Goal: Answer question/provide support: Share knowledge or assist other users

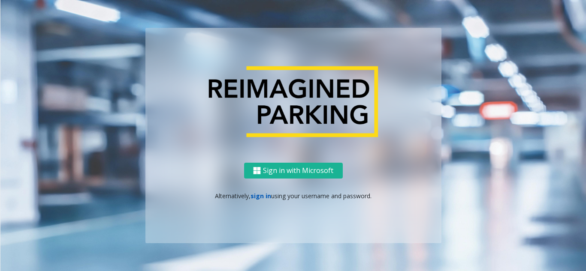
click at [264, 196] on link "sign in" at bounding box center [260, 196] width 21 height 8
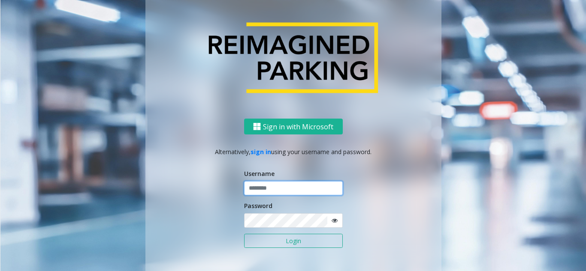
click at [295, 183] on input "text" at bounding box center [293, 188] width 99 height 15
paste input "**********"
type input "**********"
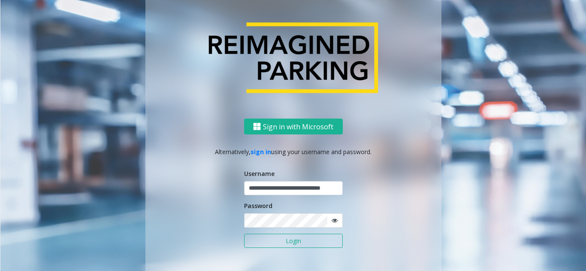
click at [303, 243] on button "Login" at bounding box center [293, 241] width 99 height 15
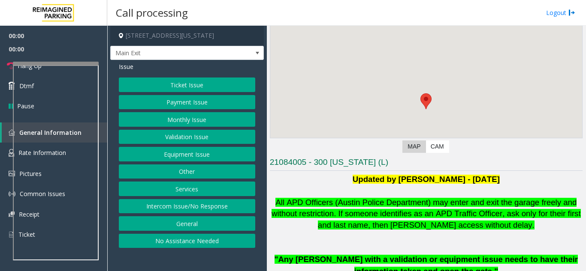
scroll to position [86, 0]
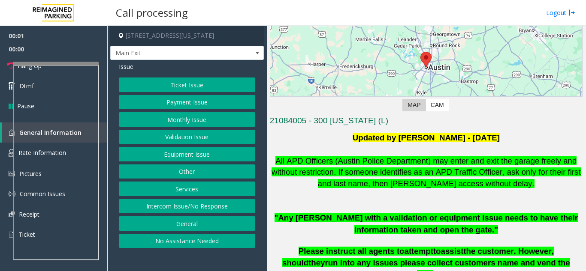
click at [345, 166] on font "All APD Officers (Austin Police Department) may enter and exit the garage freel…" at bounding box center [425, 173] width 309 height 32
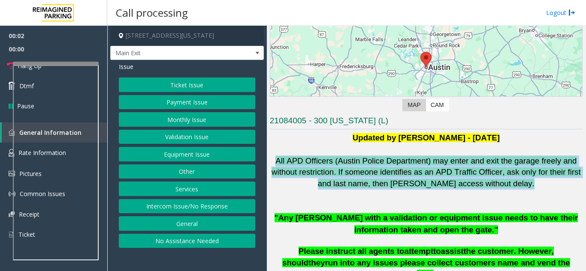
click at [345, 166] on font "All APD Officers (Austin Police Department) may enter and exit the garage freel…" at bounding box center [425, 173] width 309 height 32
click at [338, 187] on p "All APD Officers (Austin Police Department) may enter and exit the garage freel…" at bounding box center [426, 173] width 313 height 34
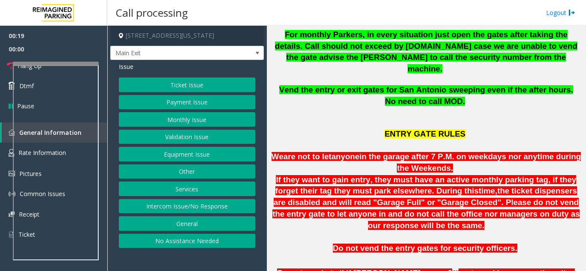
scroll to position [343, 0]
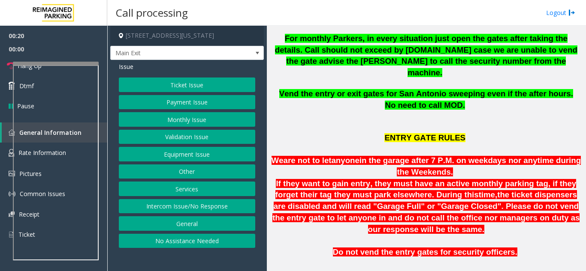
click at [283, 156] on span "We" at bounding box center [277, 160] width 12 height 9
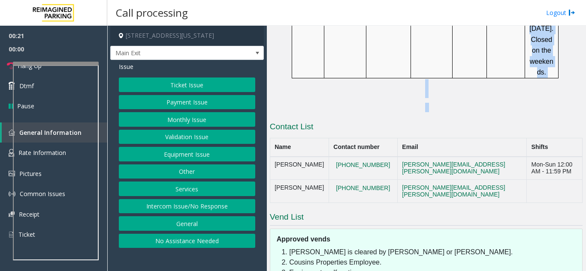
scroll to position [873, 0]
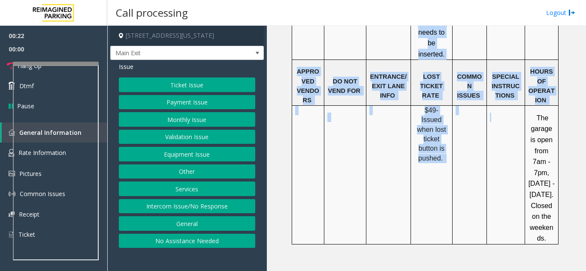
drag, startPoint x: 283, startPoint y: 137, endPoint x: 503, endPoint y: 119, distance: 220.3
click at [503, 119] on td at bounding box center [505, 174] width 38 height 139
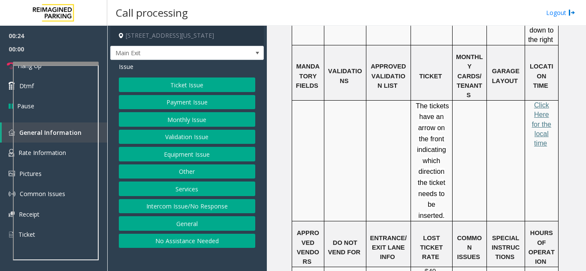
scroll to position [702, 0]
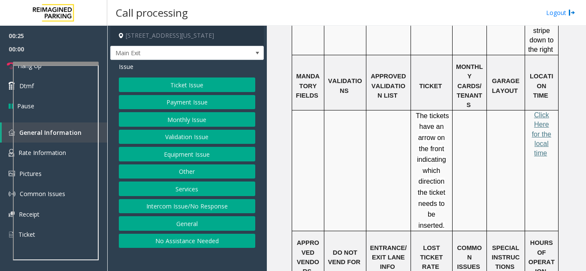
drag, startPoint x: 413, startPoint y: 216, endPoint x: 442, endPoint y: 252, distance: 45.8
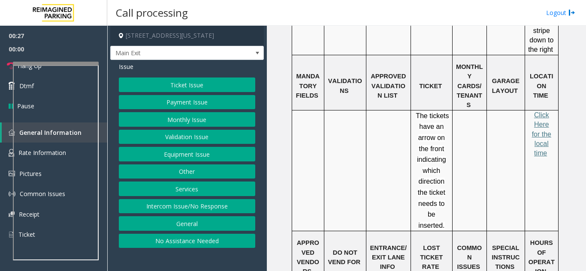
drag, startPoint x: 438, startPoint y: 257, endPoint x: 329, endPoint y: 183, distance: 132.4
click at [329, 183] on tbody "PARCS SOLAR WINDS USERNAME PASSWORD PARIS EQUIPMENT CARD INSERTION Amano Insert…" at bounding box center [425, 185] width 266 height 462
click at [299, 232] on td "APPROVED VENDORS" at bounding box center [308, 255] width 32 height 46
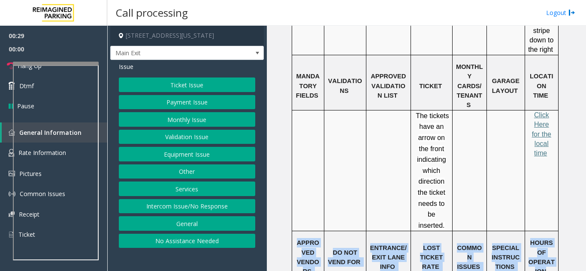
drag, startPoint x: 299, startPoint y: 174, endPoint x: 526, endPoint y: 205, distance: 229.0
click at [526, 232] on tr "APPROVED VENDORS DO NOT VEND FOR ENTRANCE/EXIT LANE INFO LOST TICKET RATE COMMO…" at bounding box center [425, 255] width 266 height 46
click at [528, 238] on p "HOURS OF OPERATION" at bounding box center [541, 257] width 27 height 39
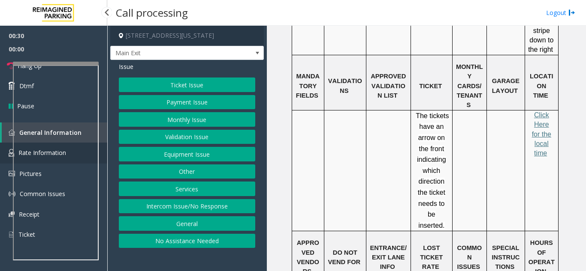
click at [11, 156] on img at bounding box center [12, 153] width 6 height 8
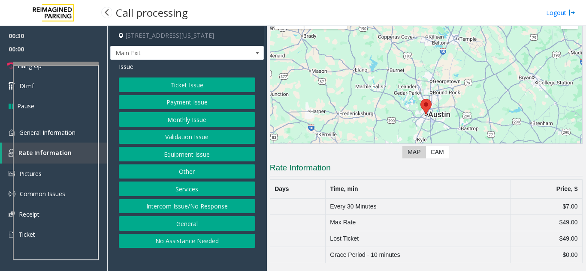
scroll to position [39, 0]
click at [165, 87] on button "Ticket Issue" at bounding box center [187, 85] width 136 height 15
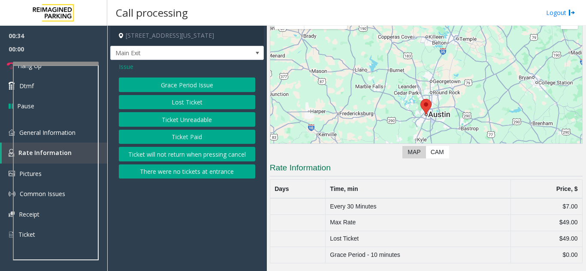
click at [166, 78] on button "Grace Period Issue" at bounding box center [187, 85] width 136 height 15
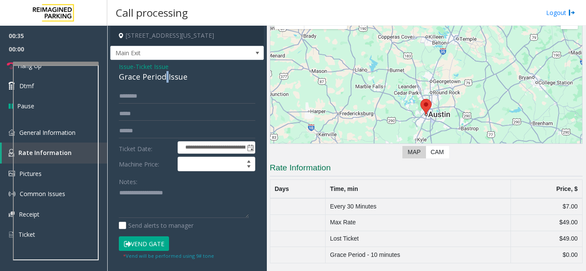
click at [166, 78] on div "Grace Period Issue" at bounding box center [187, 77] width 136 height 12
click at [167, 81] on div "Grace Period Issue" at bounding box center [187, 77] width 136 height 12
click at [150, 196] on textarea at bounding box center [184, 203] width 130 height 32
paste textarea "**********"
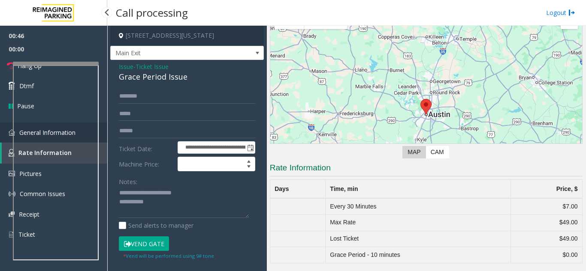
click at [6, 131] on link "General Information" at bounding box center [53, 133] width 107 height 20
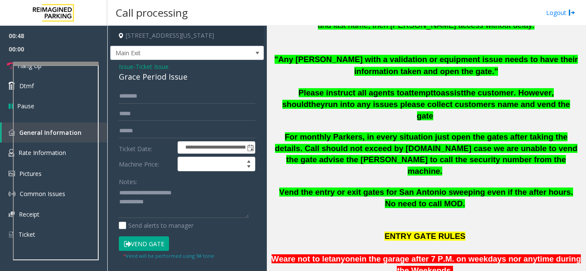
scroll to position [187, 0]
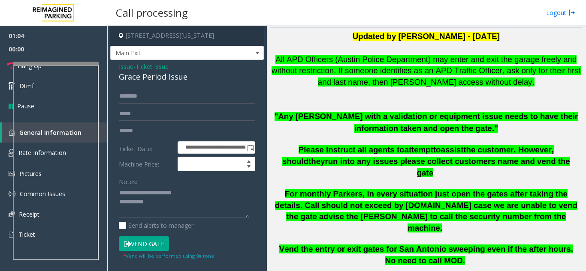
click at [278, 114] on b ""Any [PERSON_NAME] with a validation or equipment issue needs to have their inf…" at bounding box center [426, 122] width 304 height 21
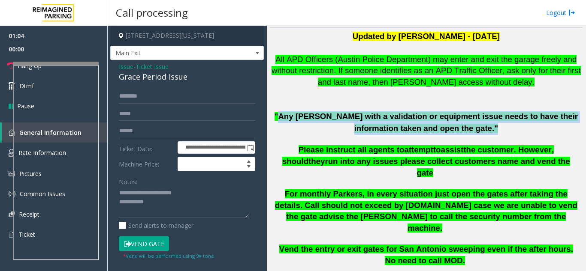
click at [278, 114] on b ""Any [PERSON_NAME] with a validation or equipment issue needs to have their inf…" at bounding box center [426, 122] width 304 height 21
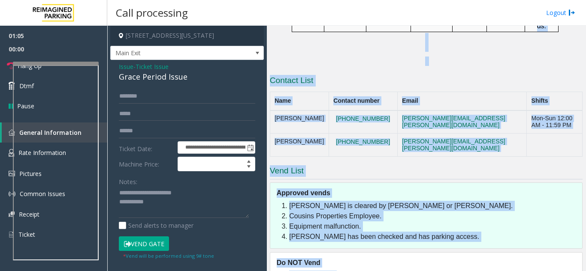
scroll to position [1088, 0]
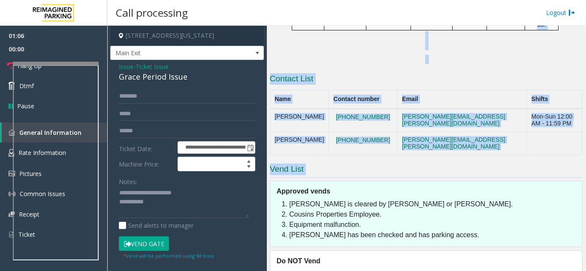
drag, startPoint x: 278, startPoint y: 114, endPoint x: 461, endPoint y: 111, distance: 183.1
click at [2, 163] on link "Rate Information" at bounding box center [53, 153] width 107 height 21
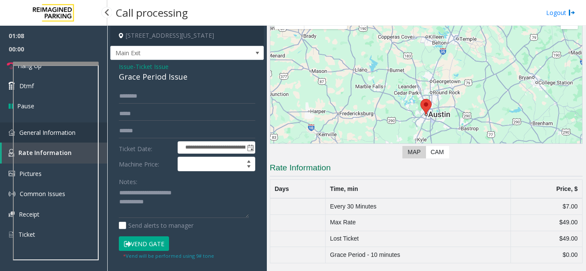
click at [7, 139] on link "General Information" at bounding box center [53, 133] width 107 height 20
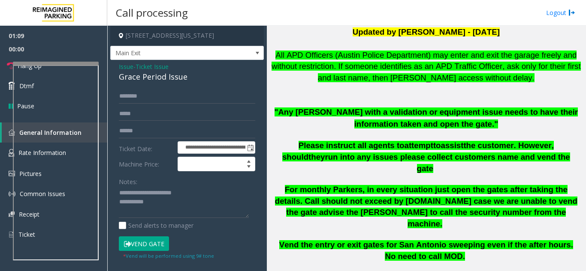
scroll to position [174, 0]
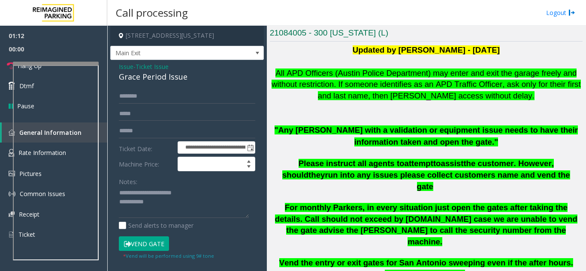
click at [274, 73] on font "All APD Officers (Austin Police Department) may enter and exit the garage freel…" at bounding box center [425, 85] width 309 height 32
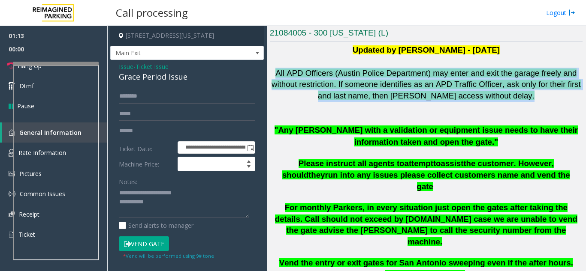
drag, startPoint x: 274, startPoint y: 73, endPoint x: 512, endPoint y: 99, distance: 240.3
click at [512, 99] on p "All APD Officers (Austin Police Department) may enter and exit the garage freel…" at bounding box center [426, 85] width 313 height 34
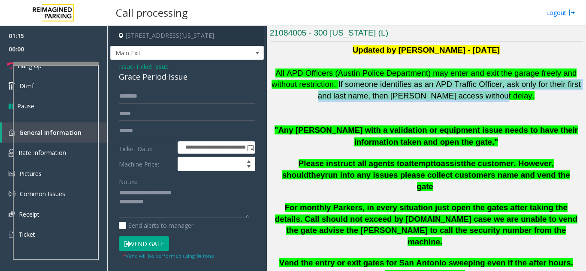
drag, startPoint x: 506, startPoint y: 96, endPoint x: 317, endPoint y: 87, distance: 188.5
click at [317, 87] on p "All APD Officers (Austin Police Department) may enter and exit the garage freel…" at bounding box center [426, 85] width 313 height 34
click at [317, 87] on font "All APD Officers (Austin Police Department) may enter and exit the garage freel…" at bounding box center [425, 85] width 309 height 32
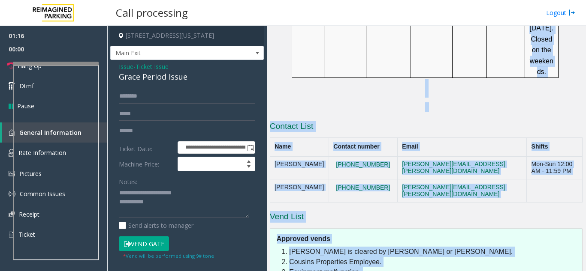
scroll to position [1088, 0]
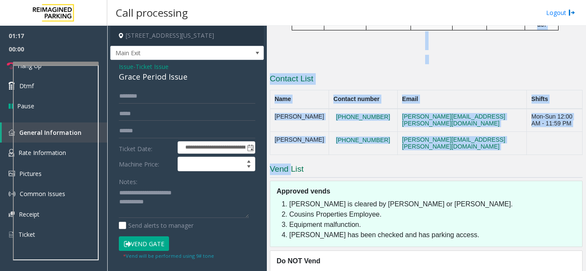
drag, startPoint x: 317, startPoint y: 87, endPoint x: 286, endPoint y: 104, distance: 35.3
click at [293, 164] on h3 "Vend List" at bounding box center [426, 171] width 313 height 14
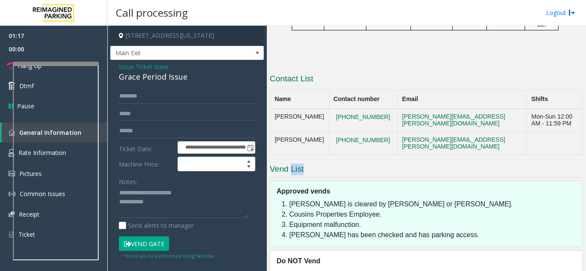
click at [293, 164] on h3 "Vend List" at bounding box center [426, 171] width 313 height 14
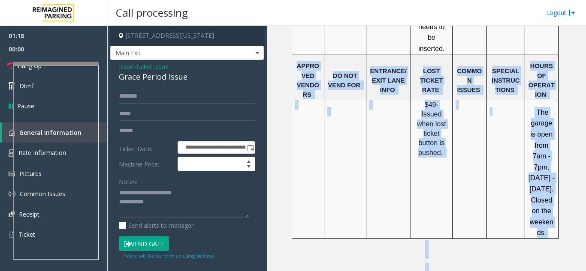
drag, startPoint x: 293, startPoint y: 113, endPoint x: 294, endPoint y: 30, distance: 83.2
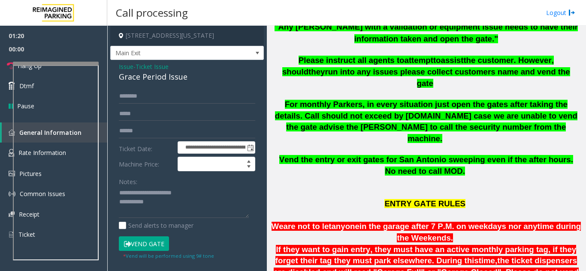
scroll to position [266, 0]
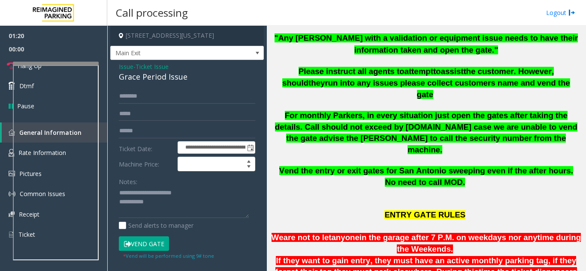
click at [283, 166] on span "Vend the entry or exit gates for San Antonio sweeping even if the after hours. …" at bounding box center [426, 176] width 294 height 21
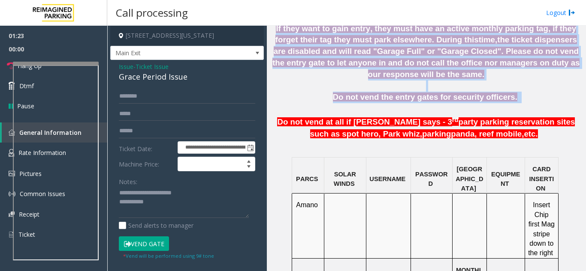
scroll to position [498, 0]
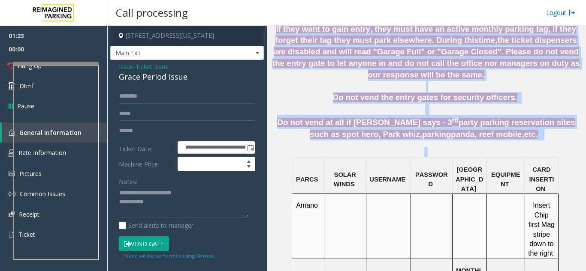
drag, startPoint x: 283, startPoint y: 146, endPoint x: 496, endPoint y: 116, distance: 215.6
click at [496, 116] on div "Updated by [PERSON_NAME] - [DATE] All APD Officers (Austin Police Department) m…" at bounding box center [426, 187] width 313 height 934
click at [496, 147] on p at bounding box center [426, 151] width 313 height 9
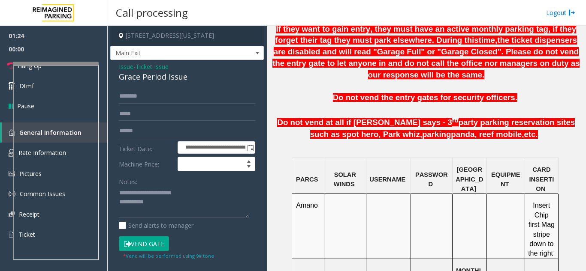
click at [497, 147] on p at bounding box center [426, 151] width 313 height 9
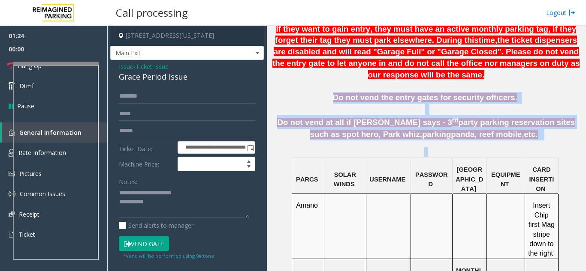
drag, startPoint x: 497, startPoint y: 116, endPoint x: 375, endPoint y: 48, distance: 139.1
click at [380, 51] on div "Updated by [PERSON_NAME] - [DATE] All APD Officers (Austin Police Department) m…" at bounding box center [426, 187] width 313 height 934
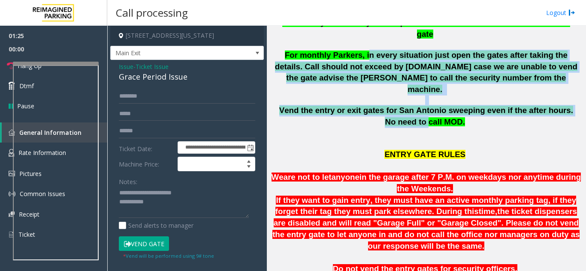
click at [347, 106] on span "Vend the entry or exit gates for San Antonio sweeping even if the after hours. …" at bounding box center [426, 116] width 294 height 21
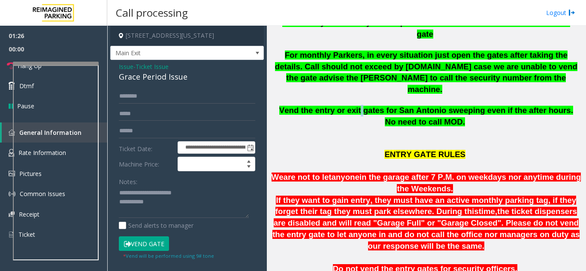
click at [347, 106] on span "Vend the entry or exit gates for San Antonio sweeping even if the after hours. …" at bounding box center [426, 116] width 294 height 21
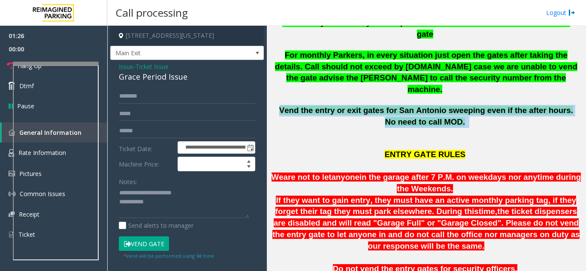
click at [346, 105] on p "Vend the entry or exit gates for San Antonio sweeping even if the after hours. …" at bounding box center [426, 122] width 306 height 34
drag, startPoint x: 346, startPoint y: 83, endPoint x: 415, endPoint y: 113, distance: 75.3
click at [415, 113] on p "Vend the entry or exit gates for San Antonio sweeping even if the after hours. …" at bounding box center [426, 122] width 306 height 34
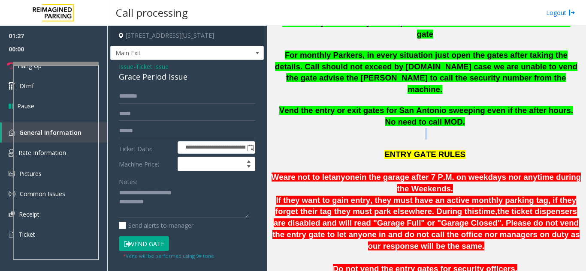
click at [415, 113] on p "Vend the entry or exit gates for San Antonio sweeping even if the after hours. …" at bounding box center [426, 122] width 306 height 34
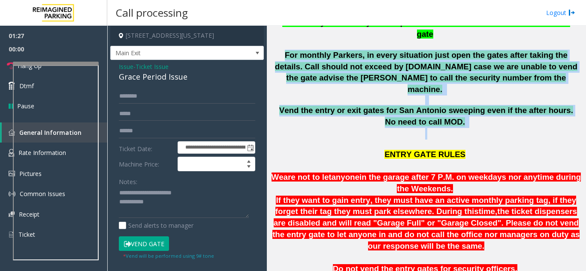
drag, startPoint x: 415, startPoint y: 113, endPoint x: 304, endPoint y: 60, distance: 122.9
click at [304, 60] on span "For monthly Parkers, in every situation just open the gates after taking the de…" at bounding box center [426, 72] width 302 height 43
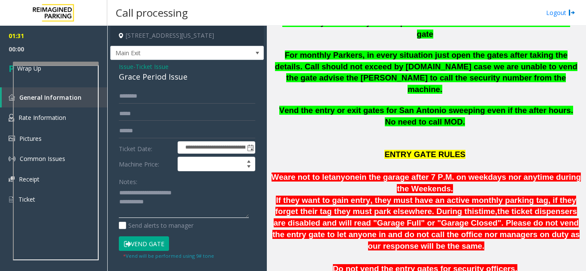
click at [187, 213] on textarea at bounding box center [184, 203] width 130 height 32
type textarea "**********"
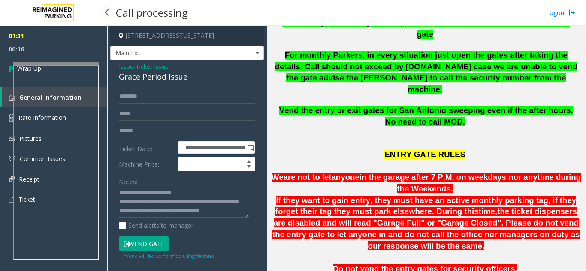
click at [56, 52] on span "00:16" at bounding box center [53, 48] width 107 height 13
click at [57, 56] on link "Wrap Up" at bounding box center [53, 68] width 107 height 25
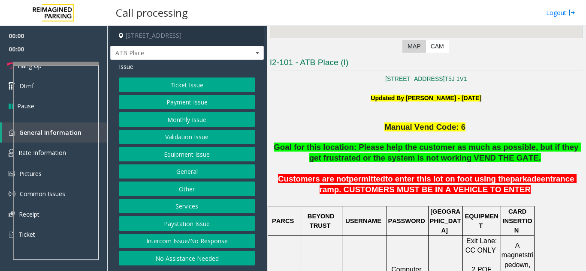
scroll to position [172, 0]
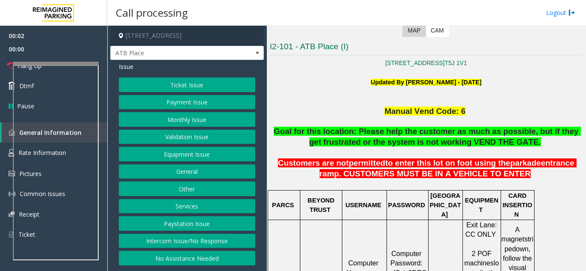
click at [376, 141] on span "Goal for this location: Please help the customer as much as possible, but if th…" at bounding box center [427, 137] width 307 height 20
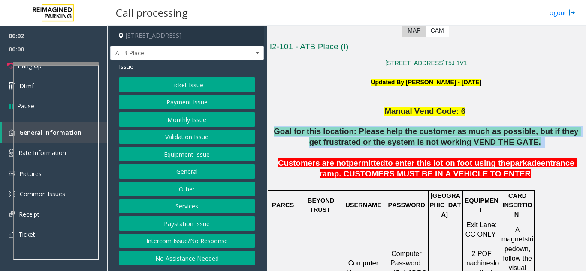
click at [376, 141] on span "Goal for this location: Please help the customer as much as possible, but if th…" at bounding box center [427, 137] width 307 height 20
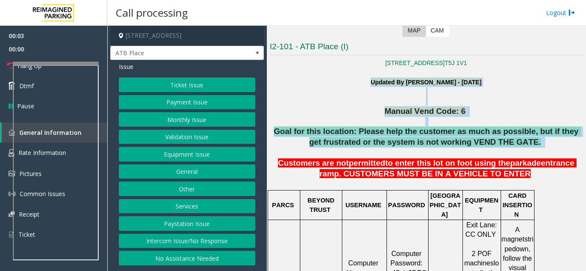
drag, startPoint x: 376, startPoint y: 141, endPoint x: 374, endPoint y: 78, distance: 62.2
click at [374, 79] on b "Updated By [PERSON_NAME] - [DATE]" at bounding box center [425, 82] width 111 height 7
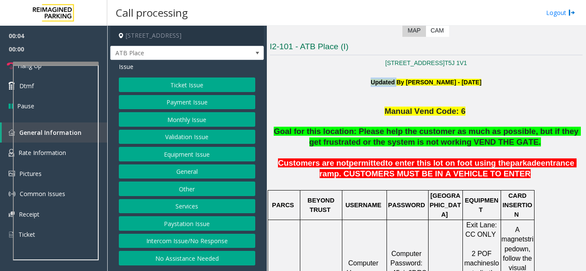
click at [374, 79] on b "Updated By [PERSON_NAME] - [DATE]" at bounding box center [425, 82] width 111 height 7
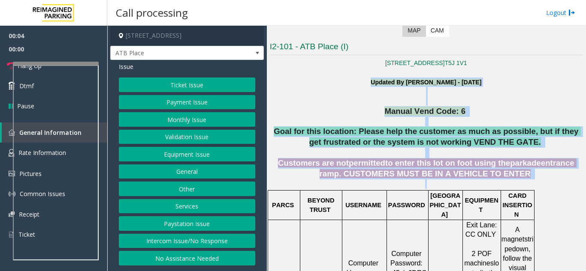
drag, startPoint x: 374, startPoint y: 78, endPoint x: 460, endPoint y: 185, distance: 136.6
click at [460, 185] on p "Customers are not permitted to enter this lot on foot using the parkade entranc…" at bounding box center [426, 173] width 313 height 31
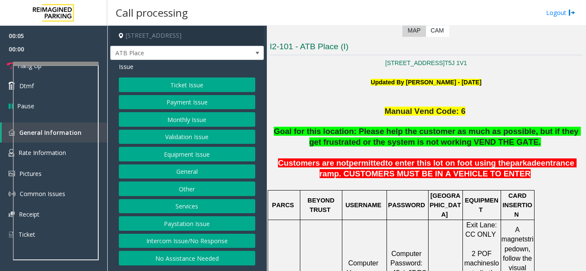
click at [460, 185] on p "Customers are not permitted to enter this lot on foot using the parkade entranc…" at bounding box center [426, 173] width 313 height 31
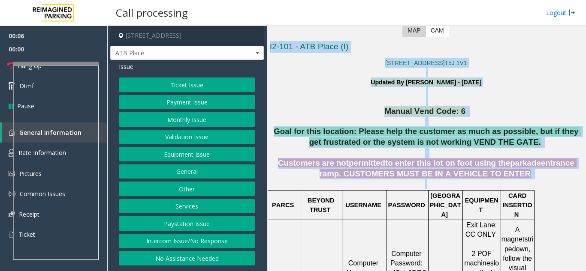
drag, startPoint x: 460, startPoint y: 185, endPoint x: 305, endPoint y: 48, distance: 206.8
click at [304, 48] on h3 "I2-101 - ATB Place (I)" at bounding box center [426, 48] width 313 height 14
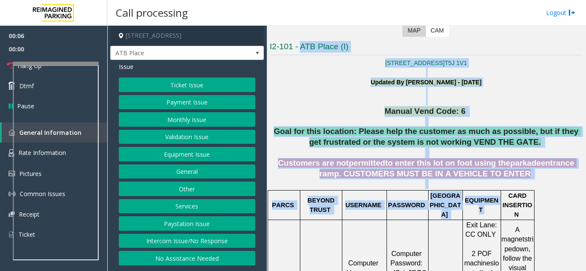
drag, startPoint x: 304, startPoint y: 48, endPoint x: 500, endPoint y: 199, distance: 246.7
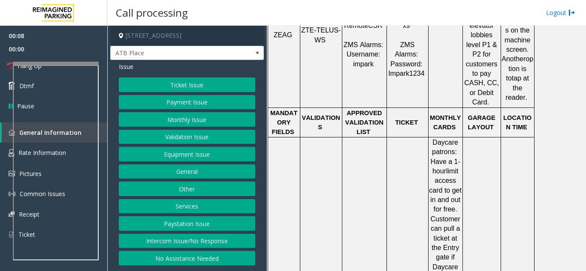
click at [209, 88] on button "Ticket Issue" at bounding box center [187, 85] width 136 height 15
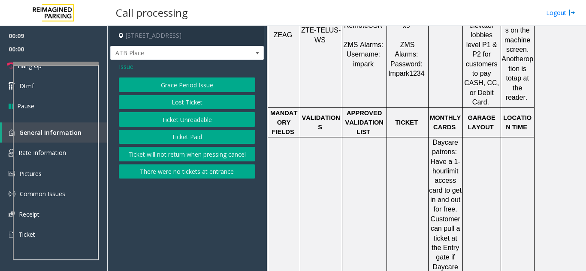
drag, startPoint x: 211, startPoint y: 127, endPoint x: 216, endPoint y: 140, distance: 14.0
click at [216, 140] on div "Grace Period Issue Lost Ticket Ticket Unreadable Ticket Paid Ticket will not re…" at bounding box center [187, 128] width 136 height 101
click at [216, 140] on button "Ticket Paid" at bounding box center [187, 137] width 136 height 15
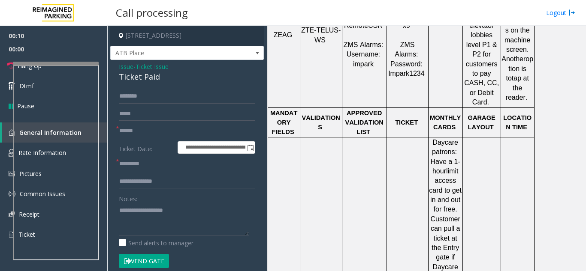
click at [151, 77] on div "Ticket Paid" at bounding box center [187, 77] width 136 height 12
copy div "Ticket Paid"
paste textarea "**********"
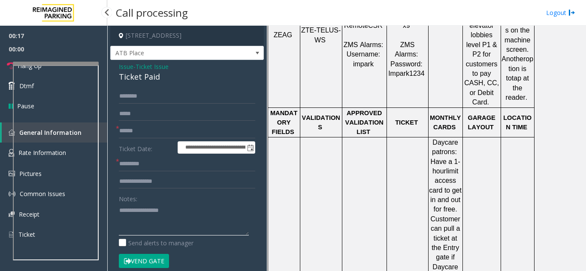
type textarea "**********"
click at [121, 162] on input "text" at bounding box center [187, 164] width 136 height 15
type input "**********"
click at [135, 225] on textarea at bounding box center [184, 220] width 130 height 32
type textarea "**********"
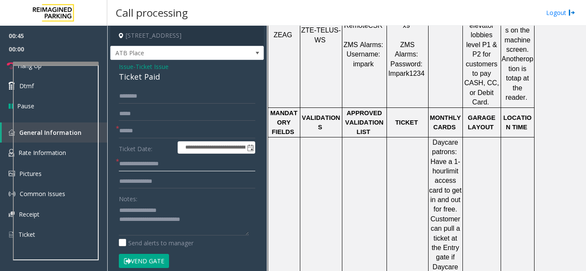
click at [160, 170] on input "**********" at bounding box center [187, 164] width 136 height 15
drag, startPoint x: 160, startPoint y: 170, endPoint x: 164, endPoint y: 164, distance: 7.3
click at [161, 168] on input "**********" at bounding box center [187, 164] width 136 height 15
click at [167, 169] on input "**" at bounding box center [187, 164] width 136 height 15
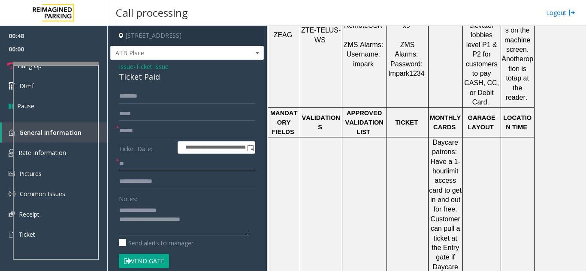
click at [167, 169] on input "**" at bounding box center [187, 164] width 136 height 15
type input "**"
drag, startPoint x: 170, startPoint y: 147, endPoint x: 140, endPoint y: 163, distance: 33.8
click at [140, 163] on input "**" at bounding box center [187, 164] width 136 height 15
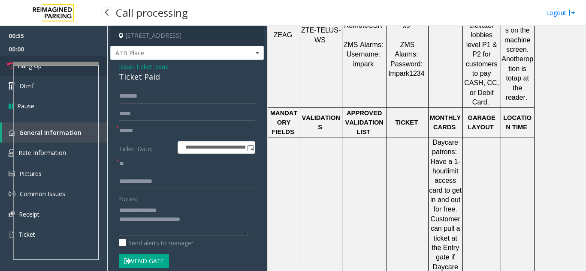
drag, startPoint x: 42, startPoint y: 60, endPoint x: 48, endPoint y: 62, distance: 6.4
click at [42, 60] on link "Hang Up" at bounding box center [53, 66] width 107 height 20
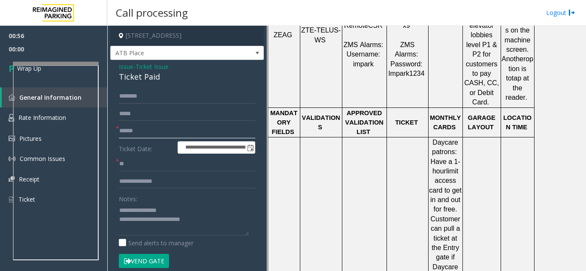
paste input "**"
type input "**"
click at [150, 220] on textarea at bounding box center [184, 220] width 130 height 32
drag, startPoint x: 150, startPoint y: 220, endPoint x: 223, endPoint y: 224, distance: 72.1
click at [223, 224] on textarea at bounding box center [184, 220] width 130 height 32
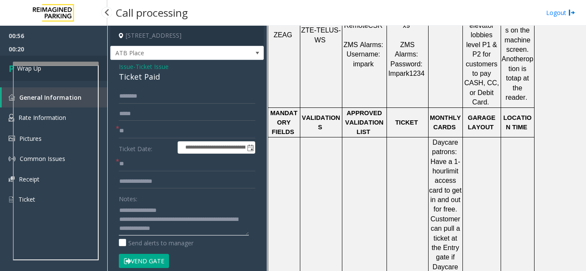
type textarea "**********"
click at [78, 58] on link "Wrap Up" at bounding box center [53, 68] width 107 height 25
